Goal: Use online tool/utility: Utilize a website feature to perform a specific function

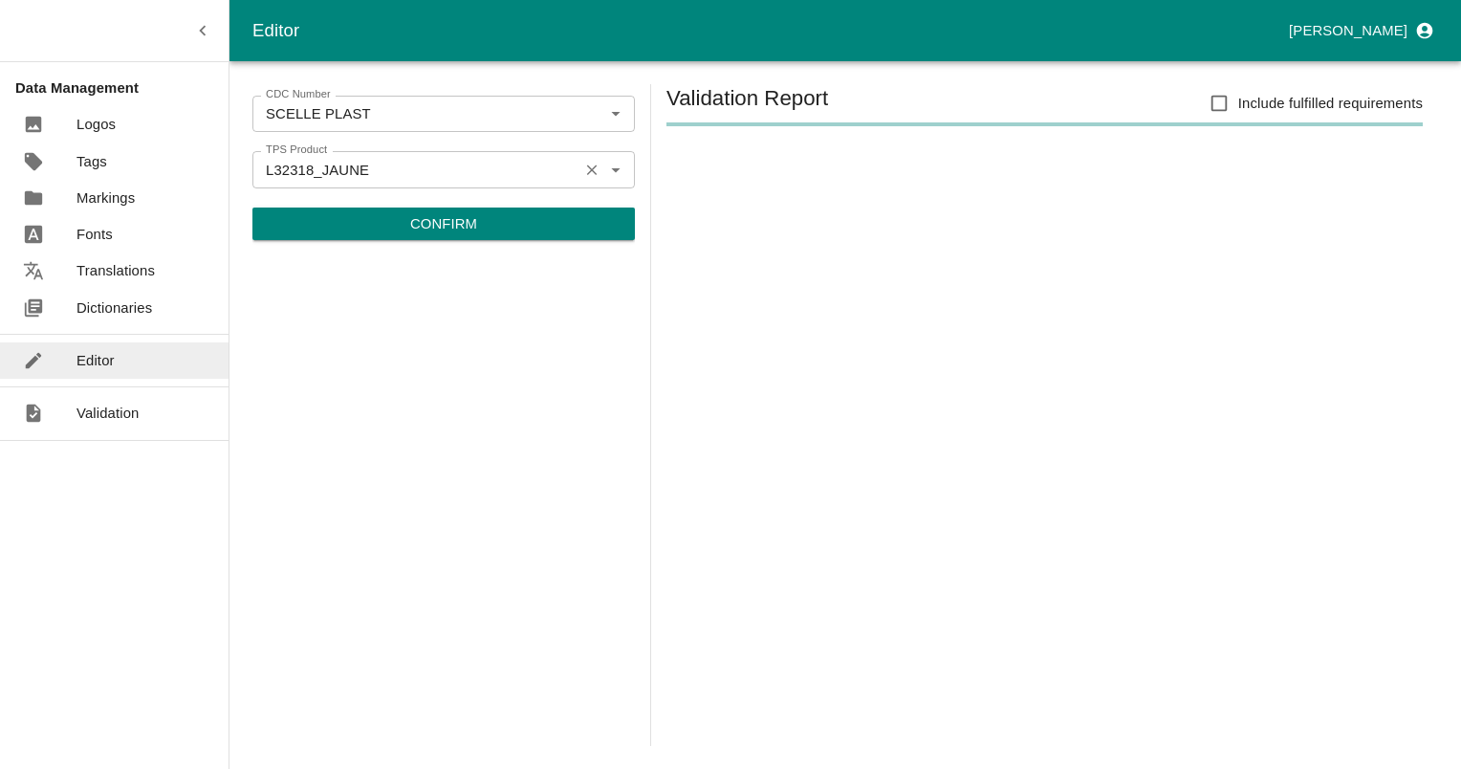
click at [589, 170] on icon "Clear" at bounding box center [592, 170] width 18 height 18
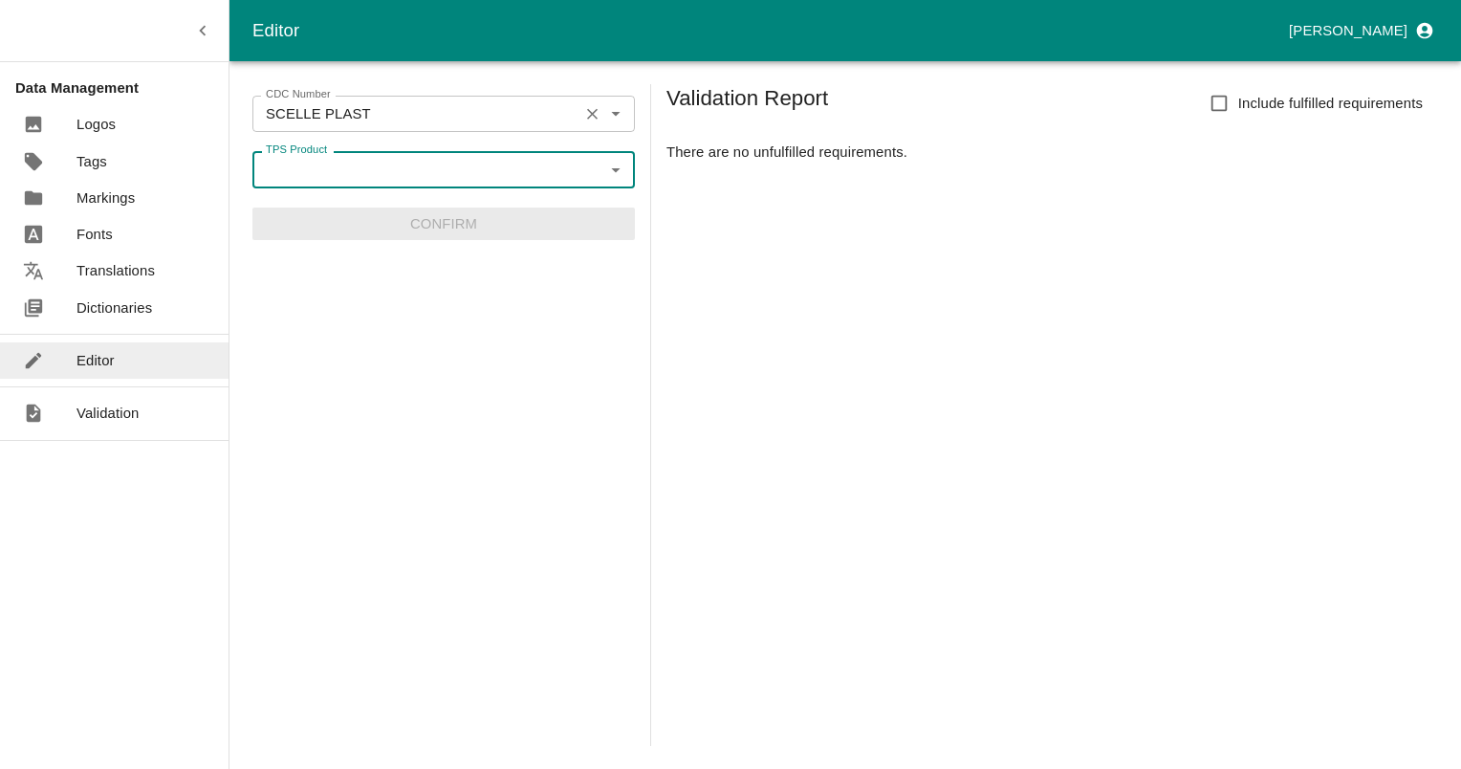
click at [592, 112] on icon "Clear" at bounding box center [592, 114] width 18 height 18
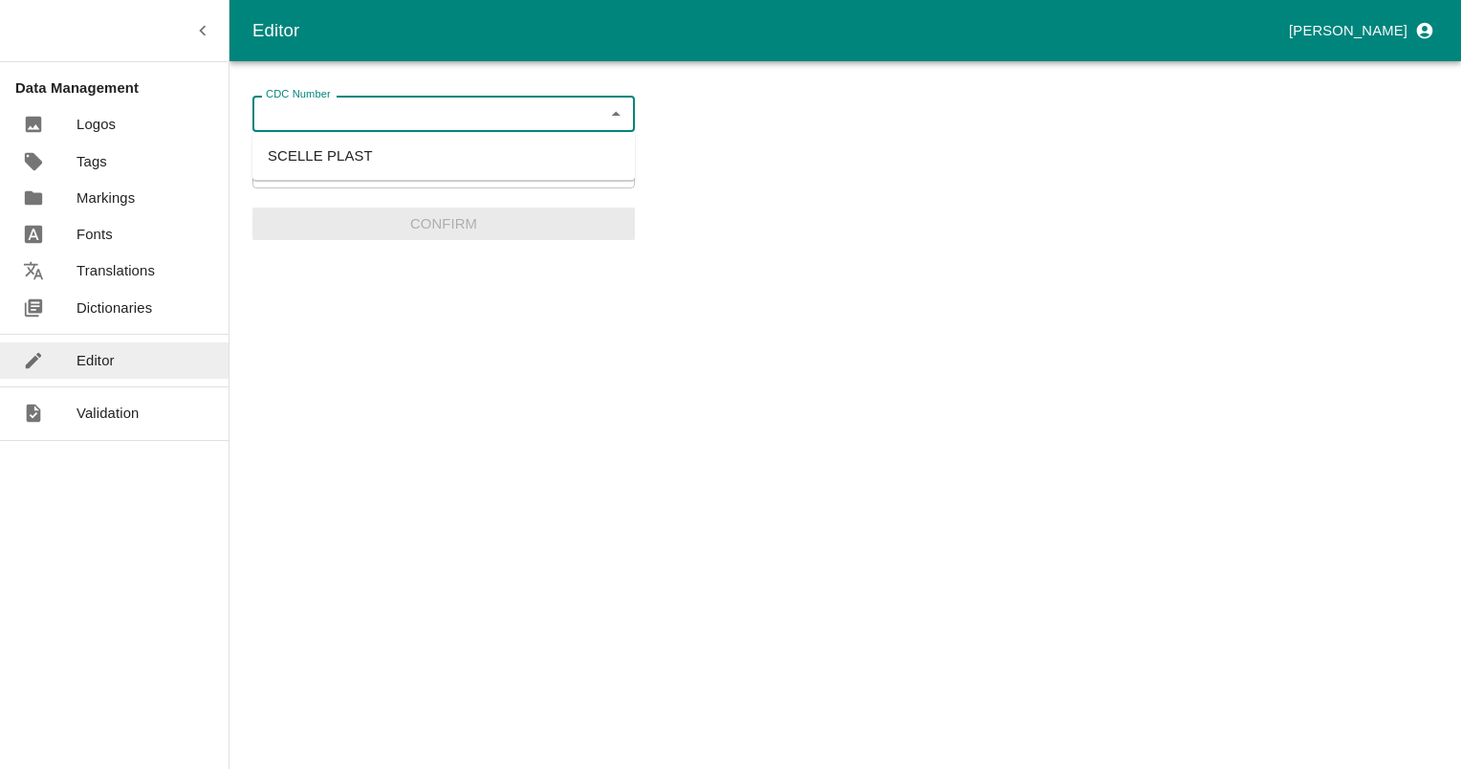
click at [352, 118] on input "CDC Number" at bounding box center [427, 113] width 339 height 25
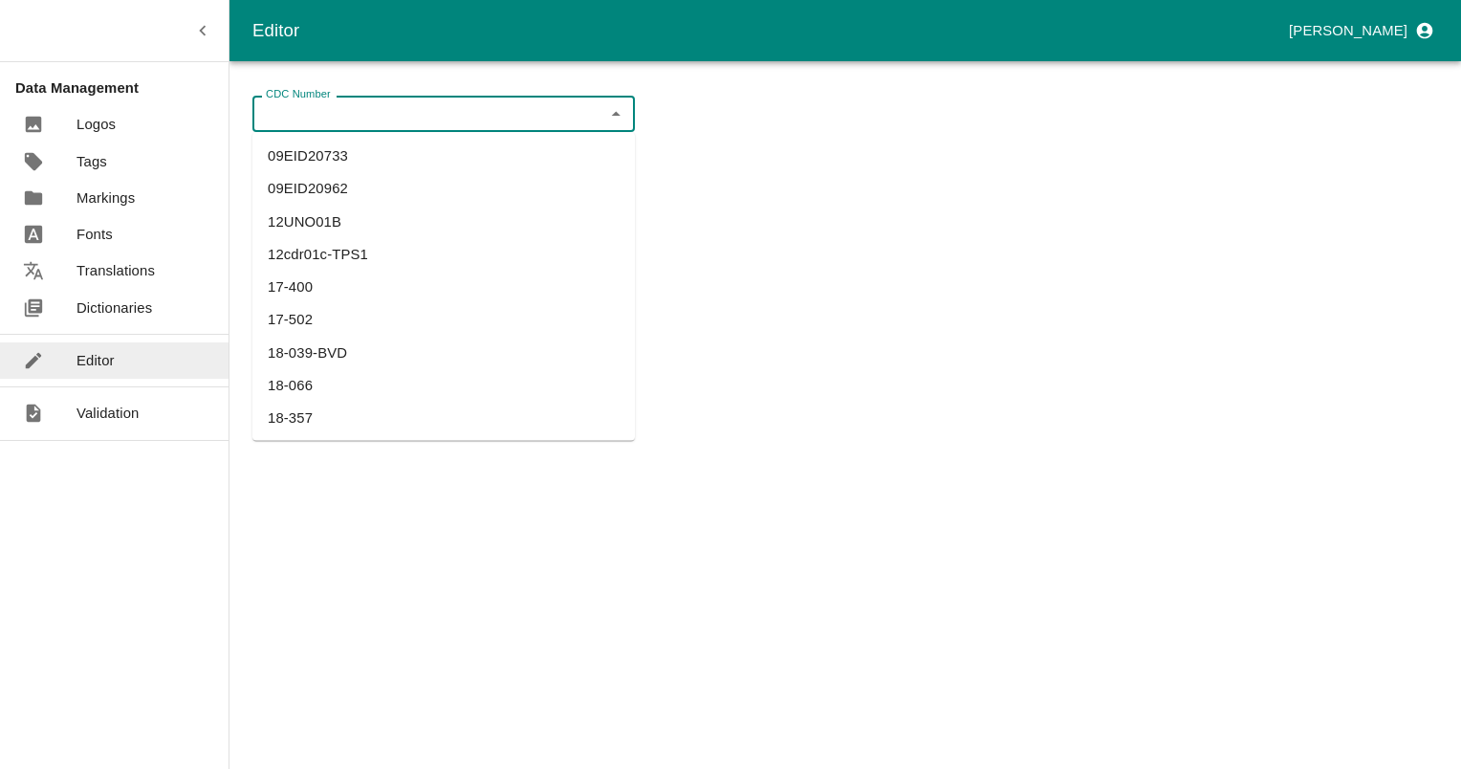
paste input "OPFR03"
type input "OPFR03"
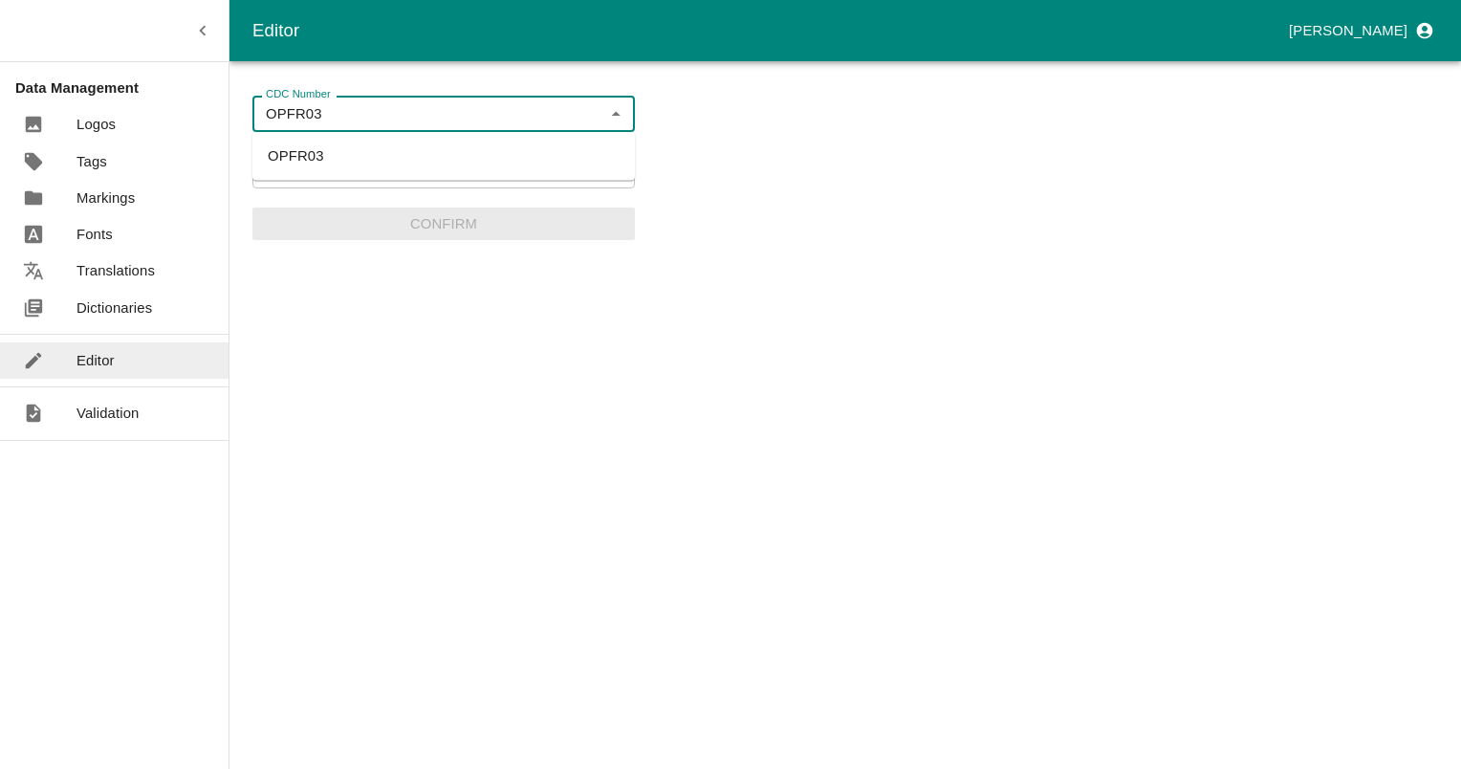
click at [295, 158] on li "OPFR03" at bounding box center [443, 156] width 382 height 33
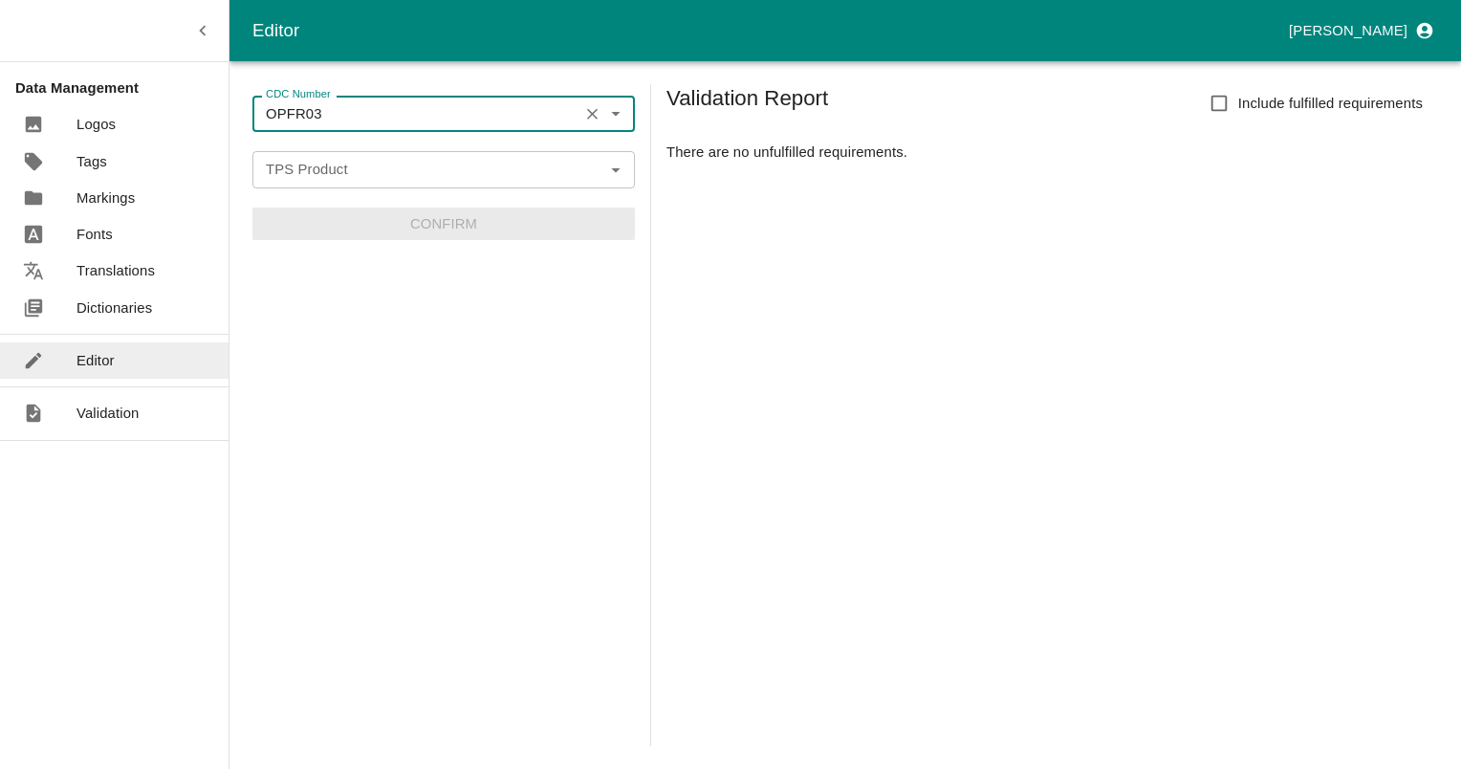
click at [295, 158] on div "TPS Product TPS Product" at bounding box center [443, 169] width 382 height 36
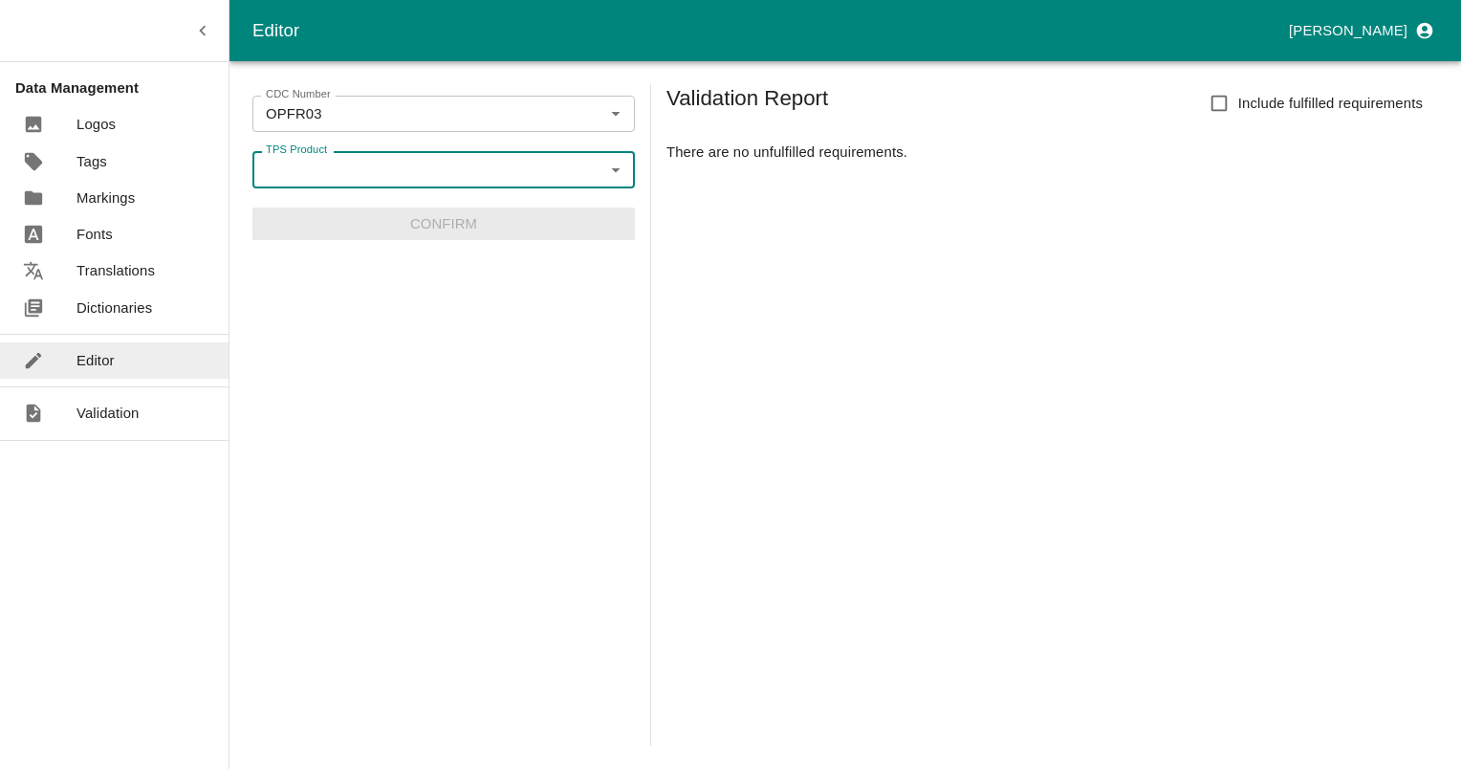
paste input "L30498"
click at [345, 202] on li "BTM_L30498" at bounding box center [443, 212] width 382 height 33
type input "BTM_L30498"
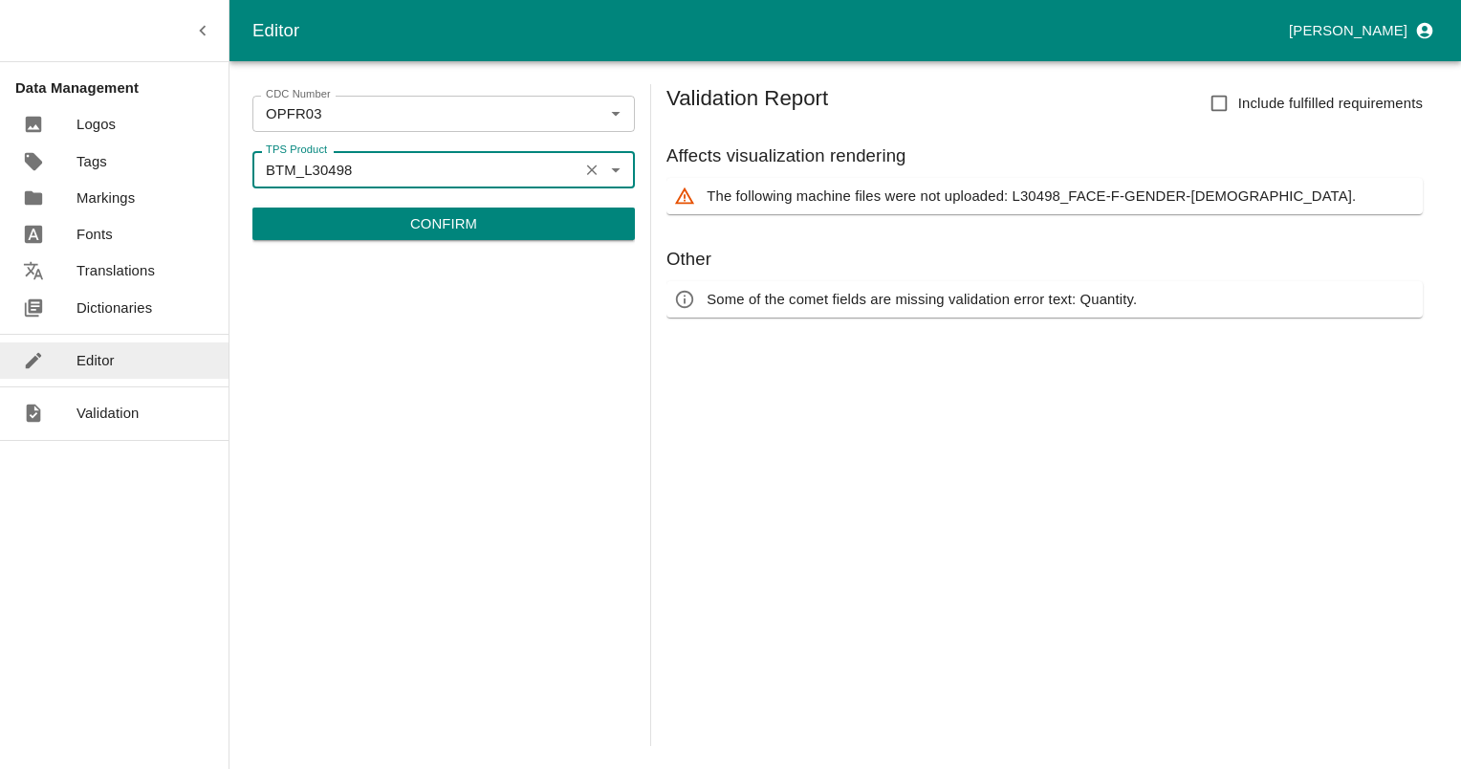
click at [364, 224] on button "Confirm" at bounding box center [443, 223] width 382 height 33
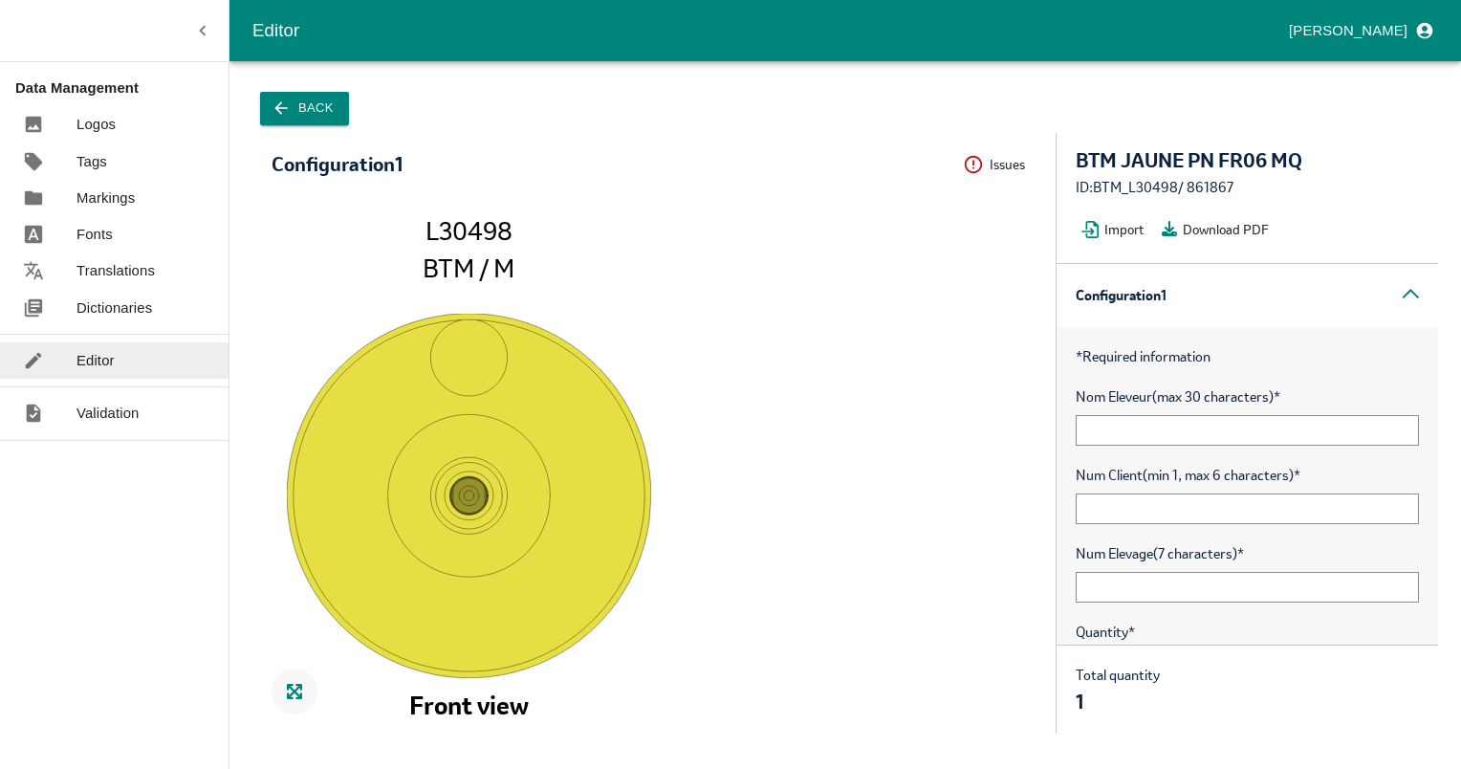
click at [278, 111] on icon "button" at bounding box center [280, 108] width 12 height 12
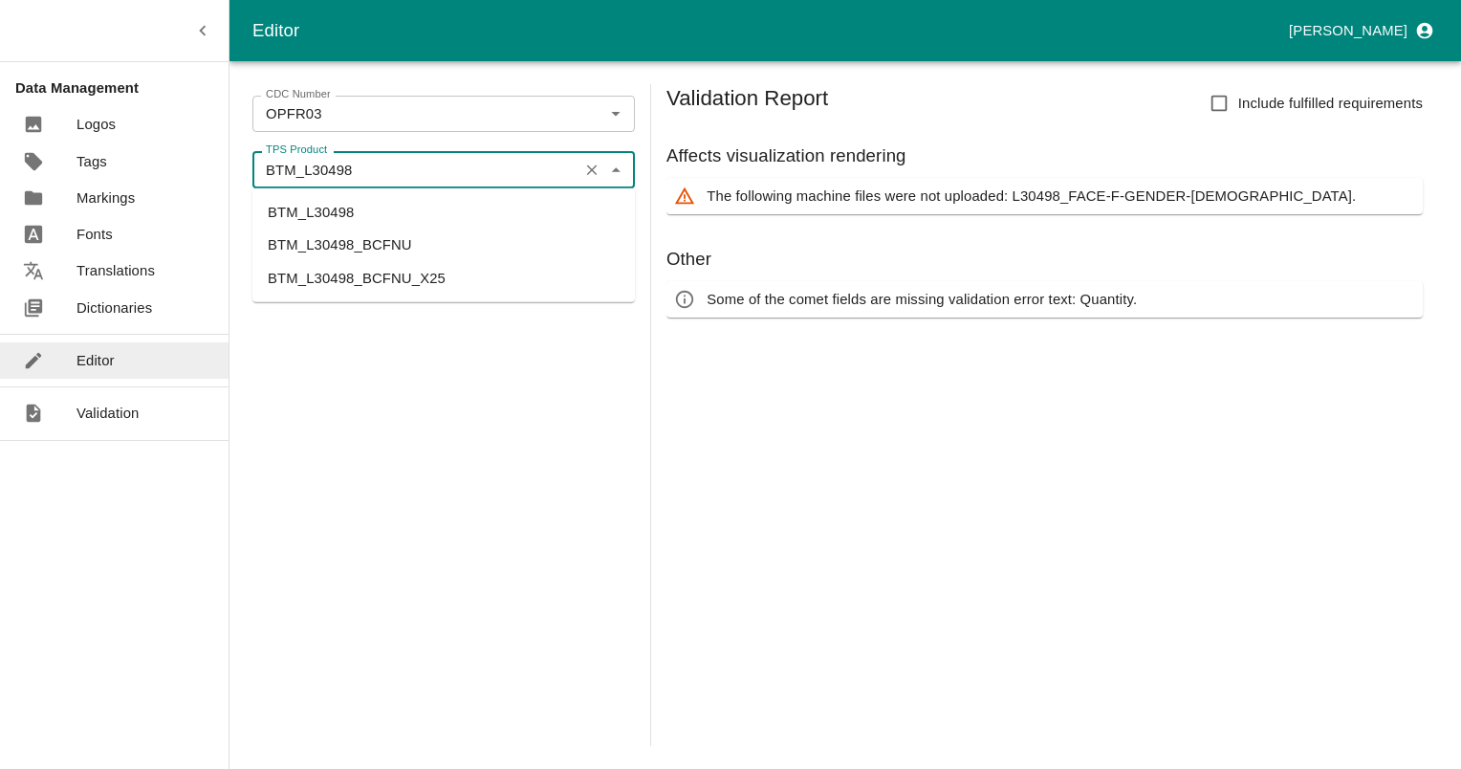
click at [449, 168] on input "BTM_L30498" at bounding box center [415, 169] width 315 height 25
click at [287, 172] on input "BTM_L30498" at bounding box center [415, 169] width 315 height 25
click at [411, 279] on li "BTM_L30498_BCFNU_X25" at bounding box center [443, 277] width 382 height 33
type input "BTM_L30498_BCFNU_X25"
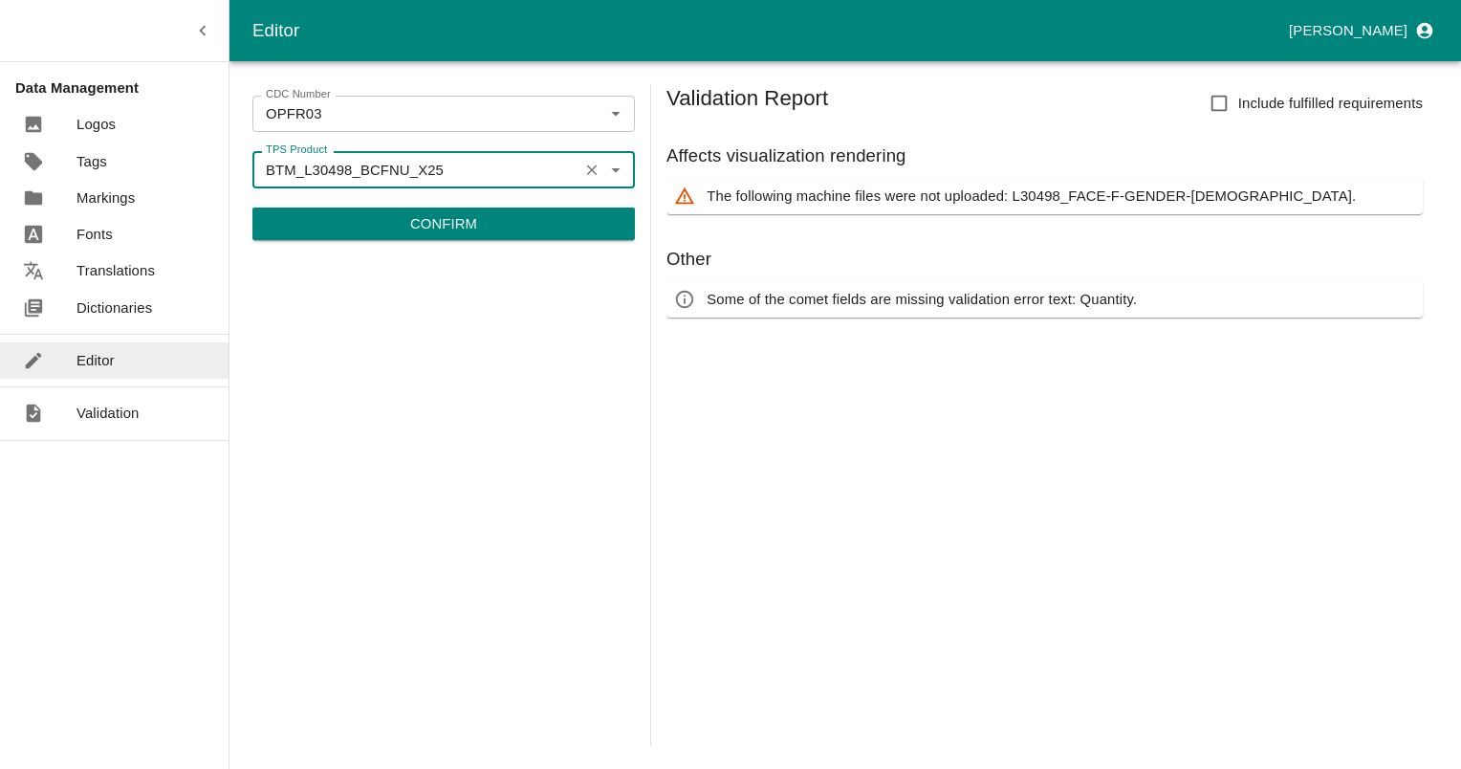
click at [436, 225] on p "Confirm" at bounding box center [443, 223] width 67 height 21
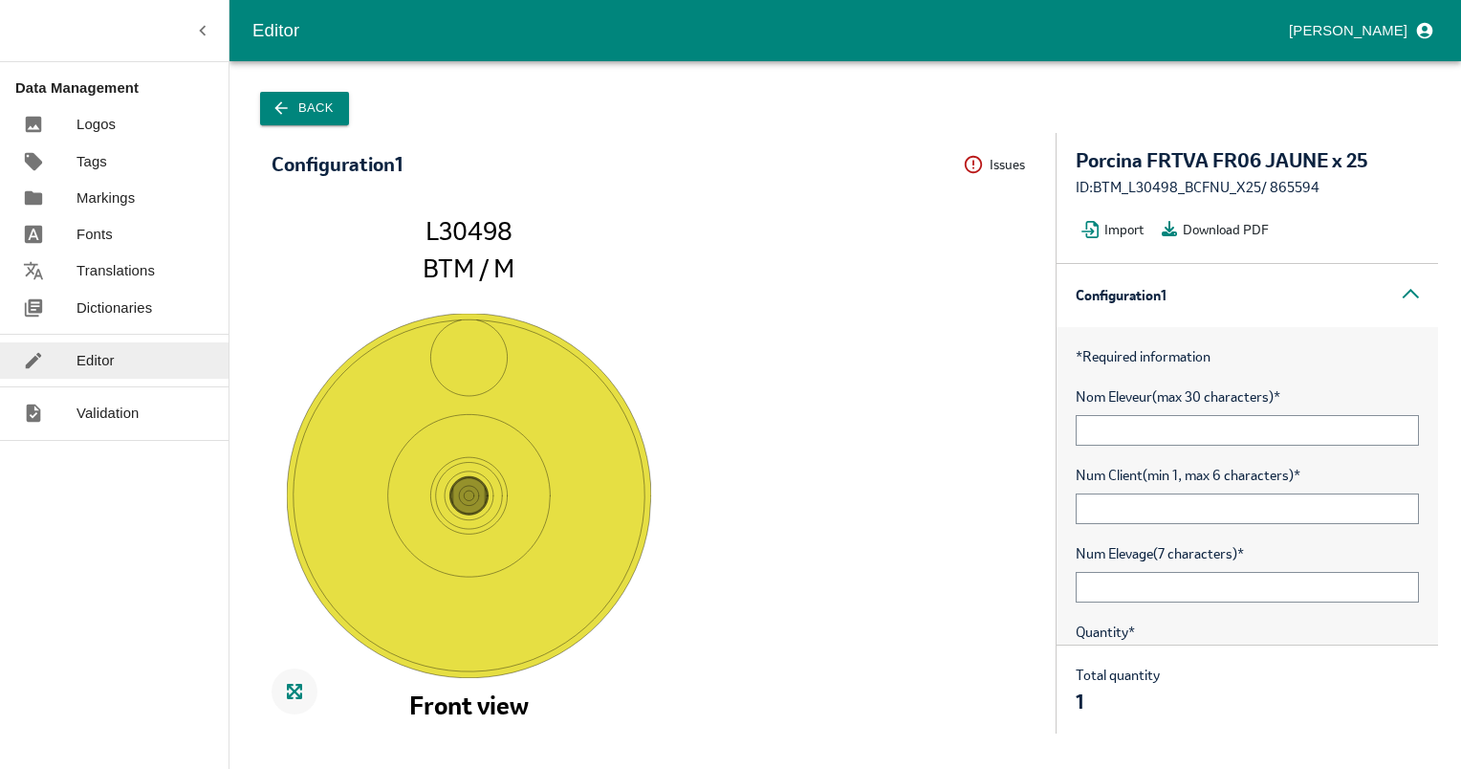
click at [1301, 191] on div "ID: BTM_L30498_BCFNU_X25 / 865594" at bounding box center [1247, 187] width 343 height 21
copy div "865594"
